Goal: Submit feedback/report problem

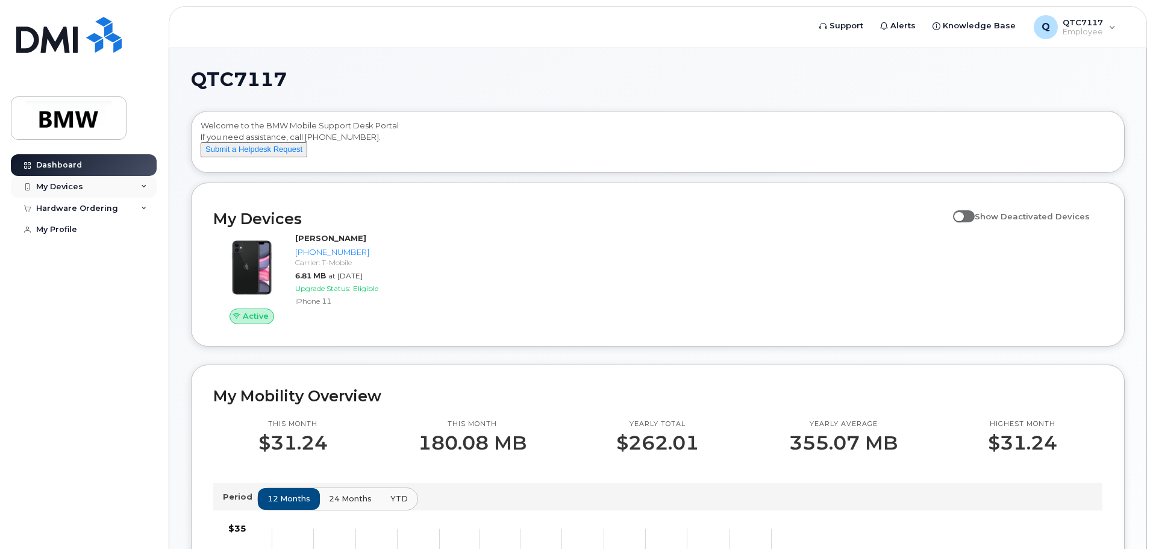
click at [143, 185] on icon at bounding box center [144, 187] width 6 height 6
click at [1114, 28] on div "Q QTC7117 Employee" at bounding box center [1074, 27] width 99 height 24
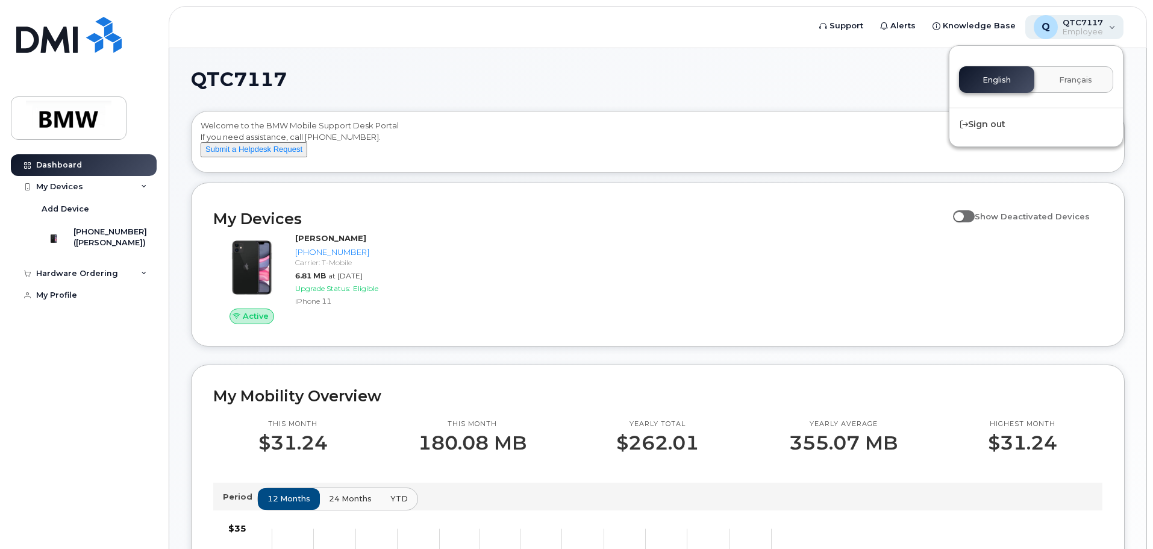
click at [1114, 28] on div "Q QTC7117 Employee" at bounding box center [1074, 27] width 99 height 24
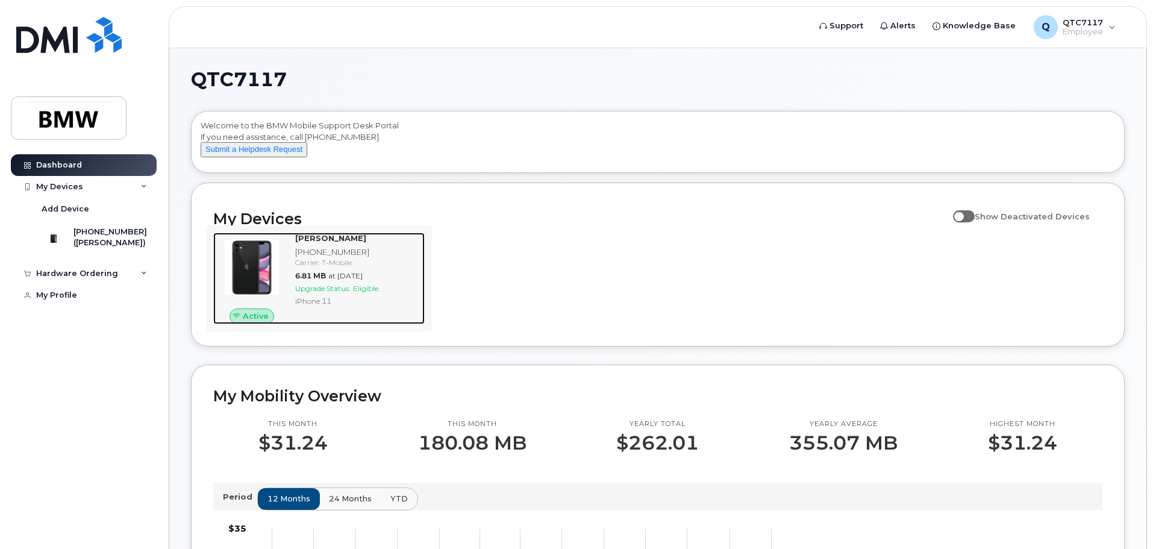
click at [276, 296] on img at bounding box center [252, 267] width 58 height 58
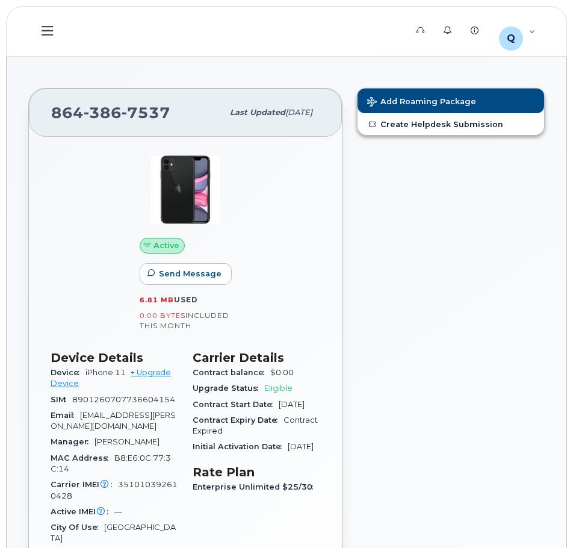
click at [52, 31] on icon at bounding box center [47, 31] width 11 height 10
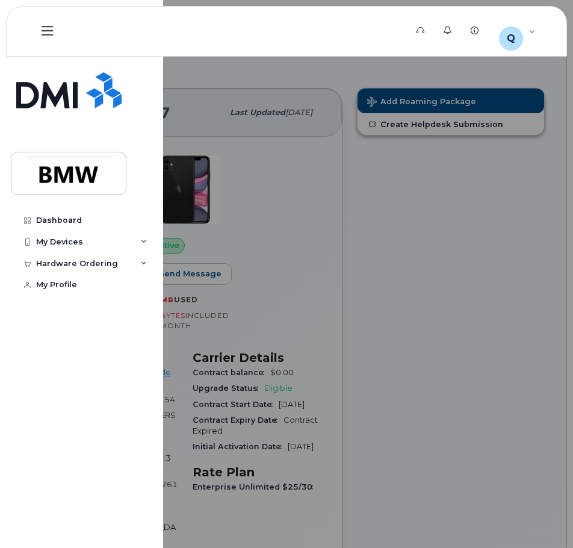
click at [52, 31] on icon at bounding box center [47, 31] width 11 height 10
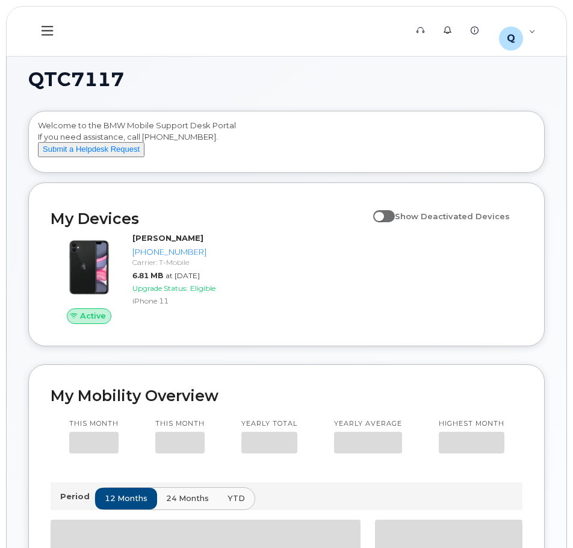
click at [51, 29] on icon at bounding box center [47, 30] width 11 height 13
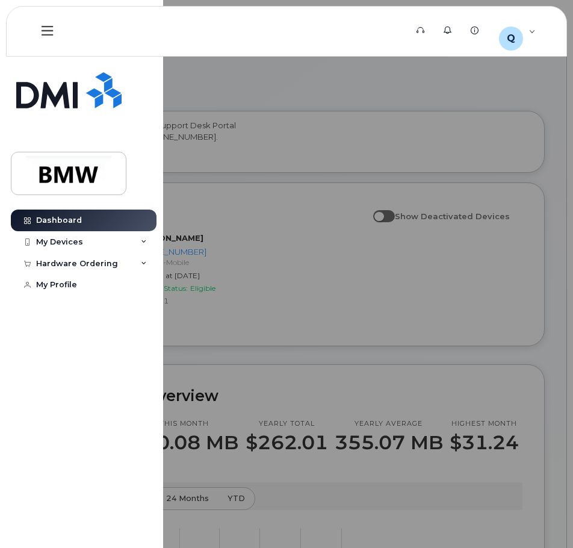
click at [51, 29] on icon at bounding box center [47, 30] width 11 height 13
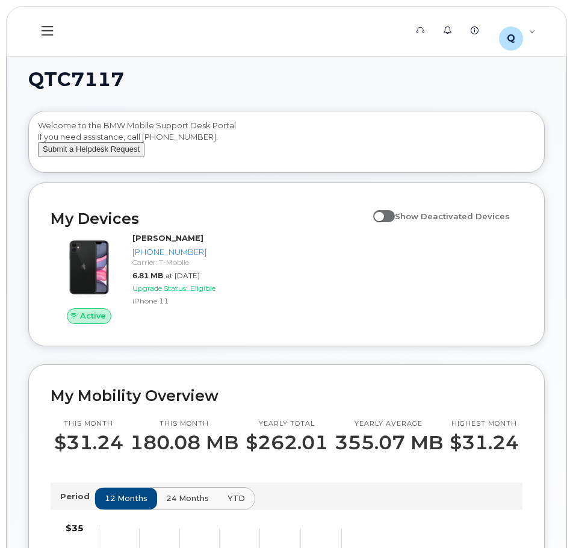
click at [123, 157] on button "Submit a Helpdesk Request" at bounding box center [91, 149] width 107 height 15
